Goal: Task Accomplishment & Management: Complete application form

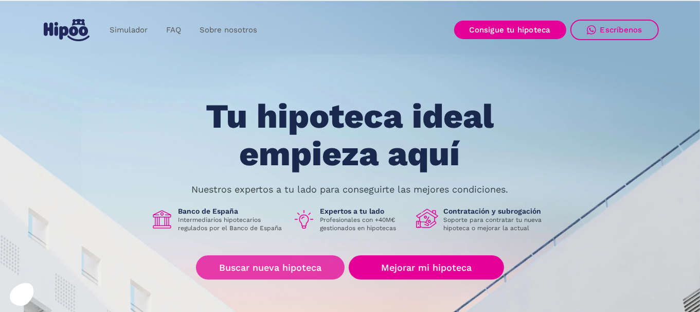
click at [258, 260] on link "Buscar nueva hipoteca" at bounding box center [270, 267] width 149 height 24
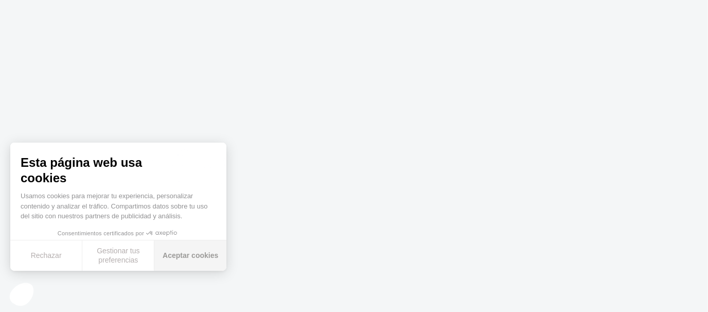
click at [176, 248] on button "Aceptar cookies" at bounding box center [190, 255] width 72 height 30
